Goal: Information Seeking & Learning: Compare options

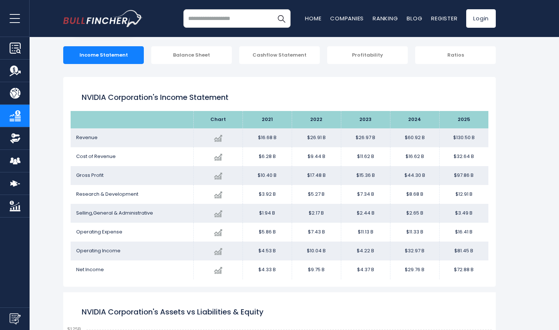
scroll to position [104, 0]
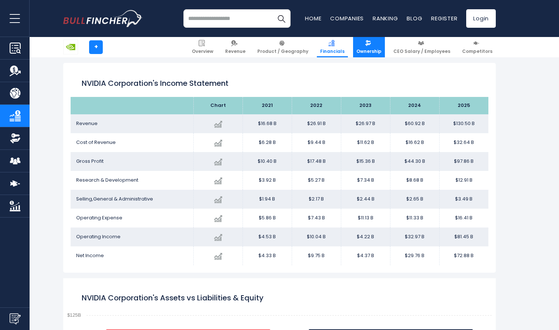
click at [370, 52] on span "Ownership" at bounding box center [368, 51] width 25 height 6
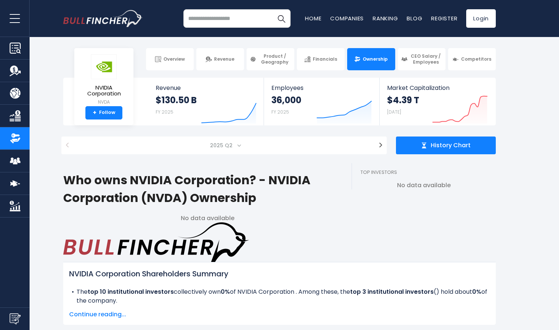
click at [237, 146] on span at bounding box center [239, 145] width 4 height 4
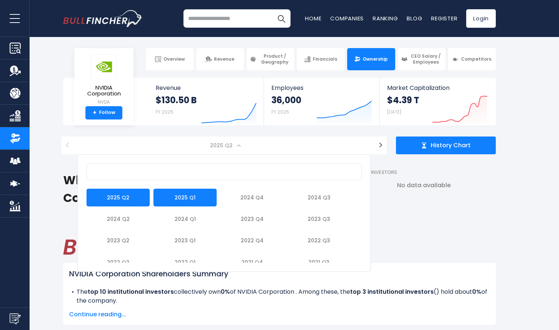
select select "*******"
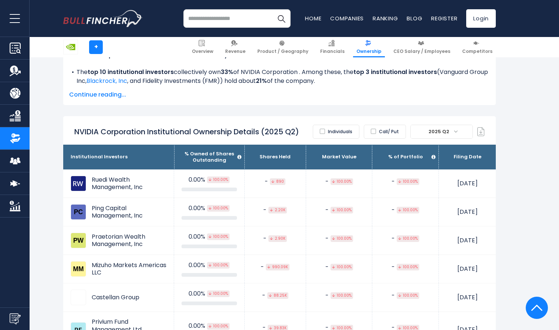
scroll to position [408, 0]
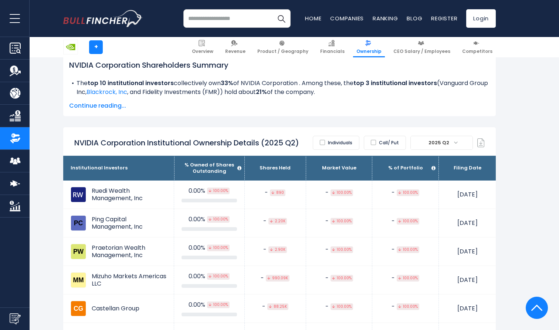
click at [454, 136] on span "2025 Q2" at bounding box center [442, 142] width 62 height 13
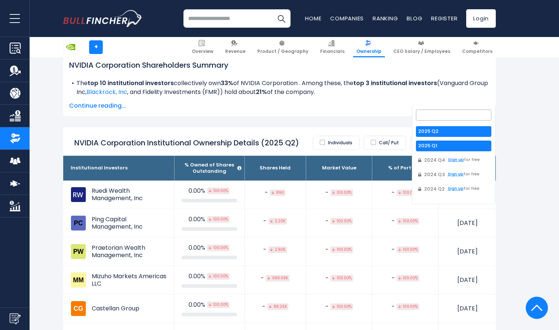
select select "*******"
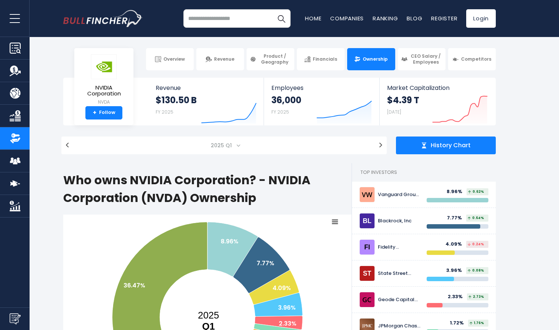
scroll to position [0, 0]
click at [435, 60] on span "CEO Salary / Employees" at bounding box center [425, 58] width 33 height 11
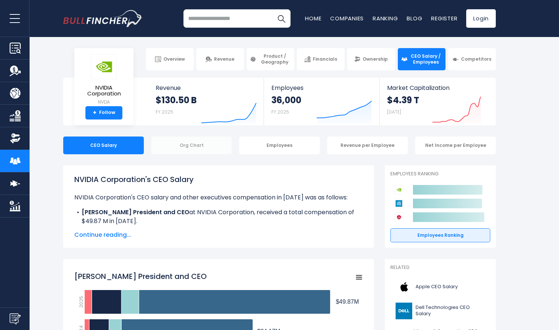
click at [190, 143] on div "Org Chart" at bounding box center [191, 145] width 81 height 18
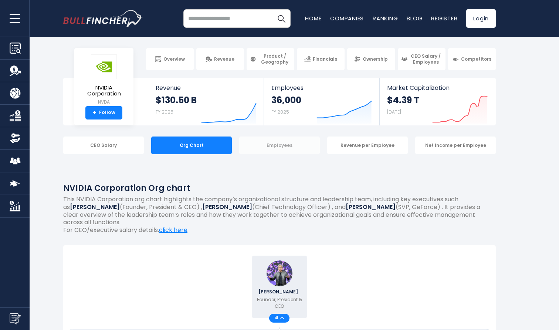
click at [287, 144] on div "Employees" at bounding box center [279, 145] width 81 height 18
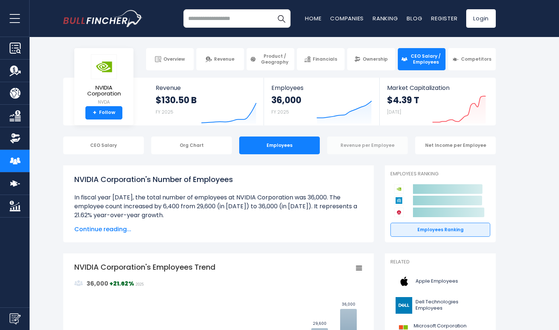
click at [380, 149] on div "Revenue per Employee" at bounding box center [367, 145] width 81 height 18
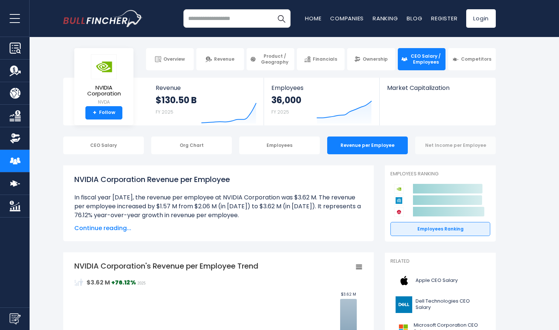
click at [444, 145] on div "Net Income per Employee" at bounding box center [455, 145] width 81 height 18
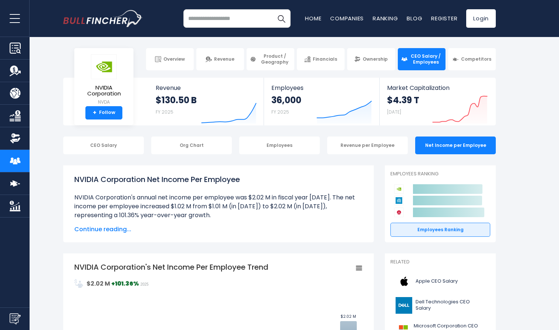
click at [124, 284] on strong "+101.36%" at bounding box center [125, 283] width 28 height 8
click at [327, 53] on link "Financials" at bounding box center [321, 59] width 48 height 22
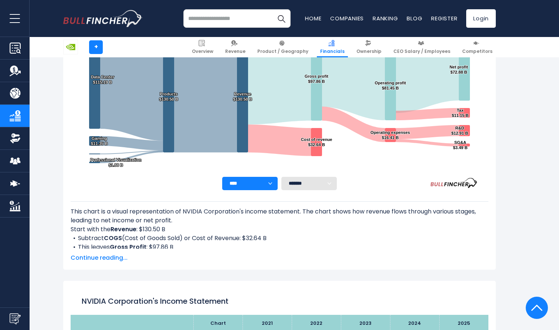
scroll to position [85, 0]
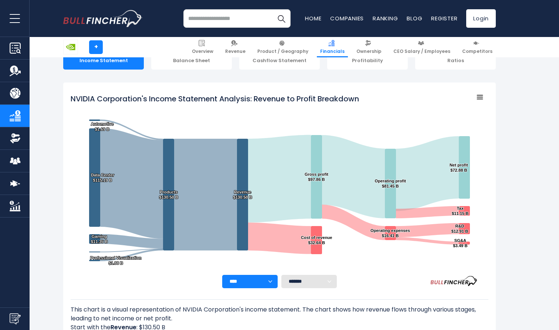
click at [213, 26] on input "search" at bounding box center [236, 18] width 107 height 18
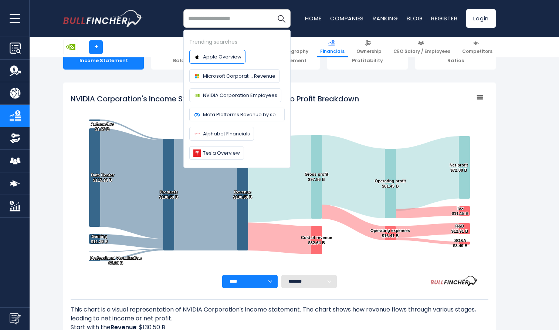
click at [217, 54] on span "Apple Overview" at bounding box center [222, 57] width 38 height 8
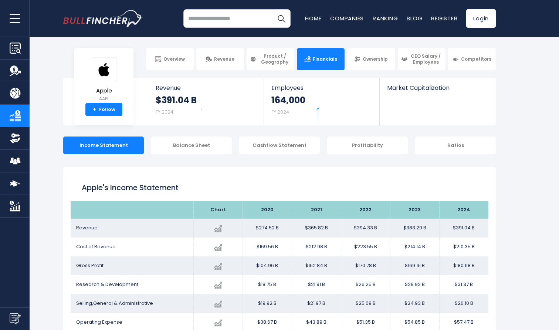
scroll to position [344, 0]
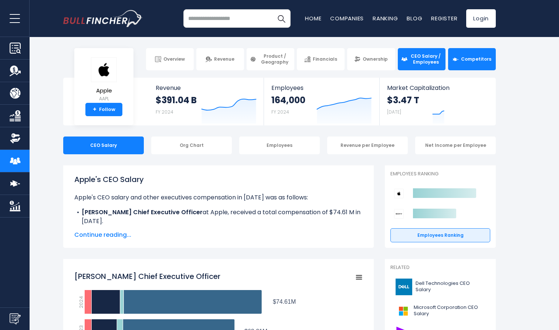
click at [468, 61] on span "Competitors" at bounding box center [476, 59] width 30 height 6
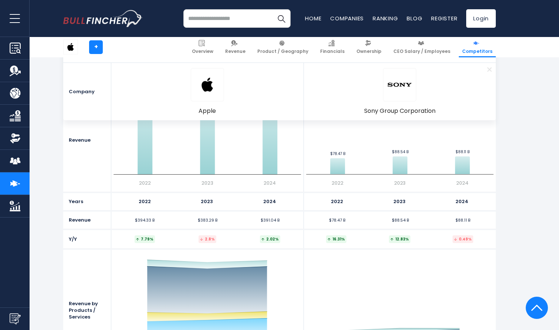
scroll to position [735, 0]
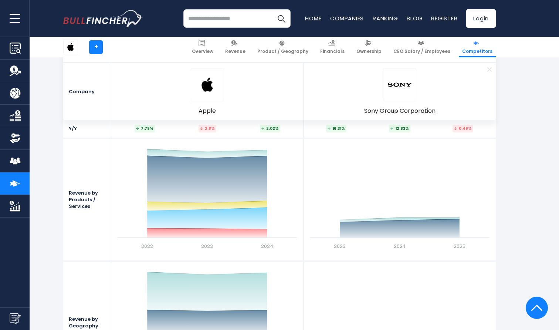
click at [533, 303] on img at bounding box center [536, 307] width 11 height 22
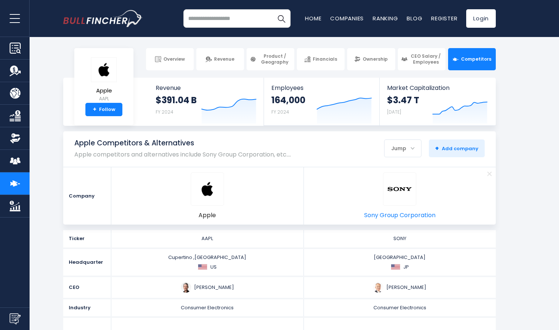
scroll to position [0, 0]
click at [416, 220] on li "Remove Sony Group Corporation" at bounding box center [400, 195] width 192 height 57
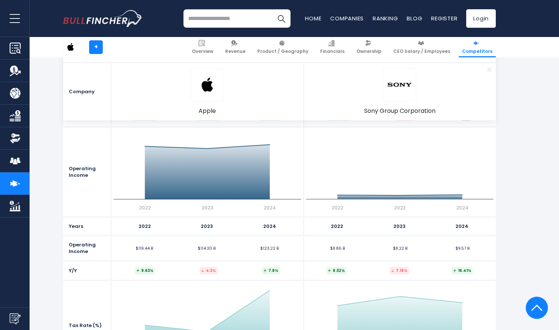
scroll to position [1164, 0]
